Goal: Find specific page/section: Find specific page/section

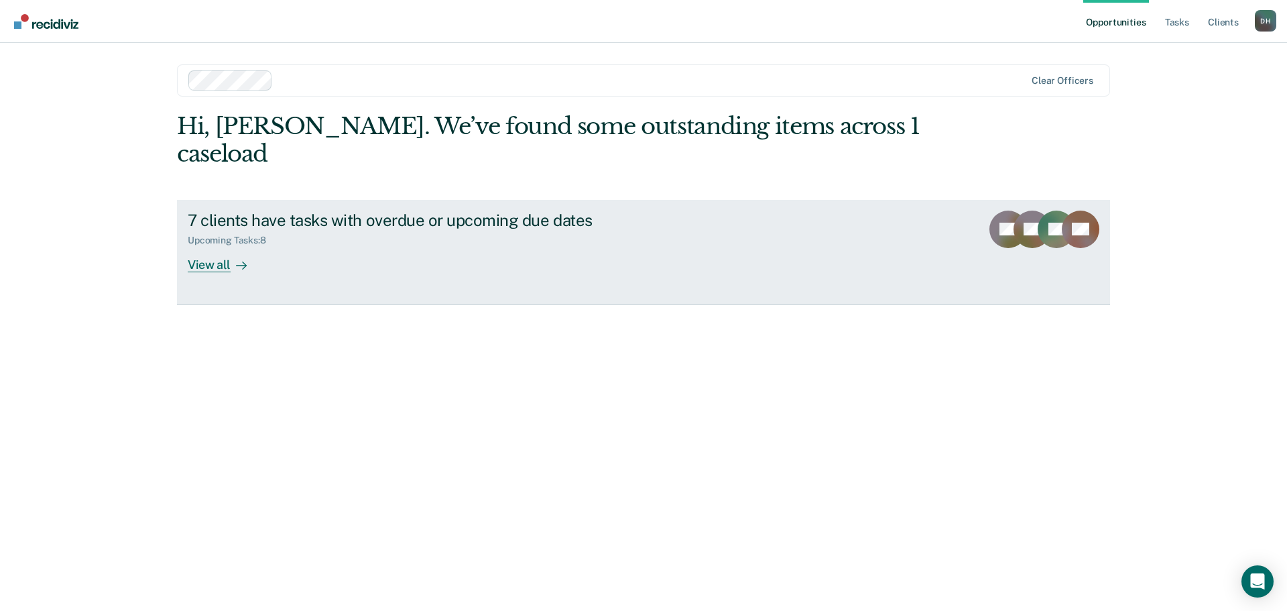
click at [227, 246] on div "View all" at bounding box center [225, 259] width 75 height 26
